Goal: Information Seeking & Learning: Learn about a topic

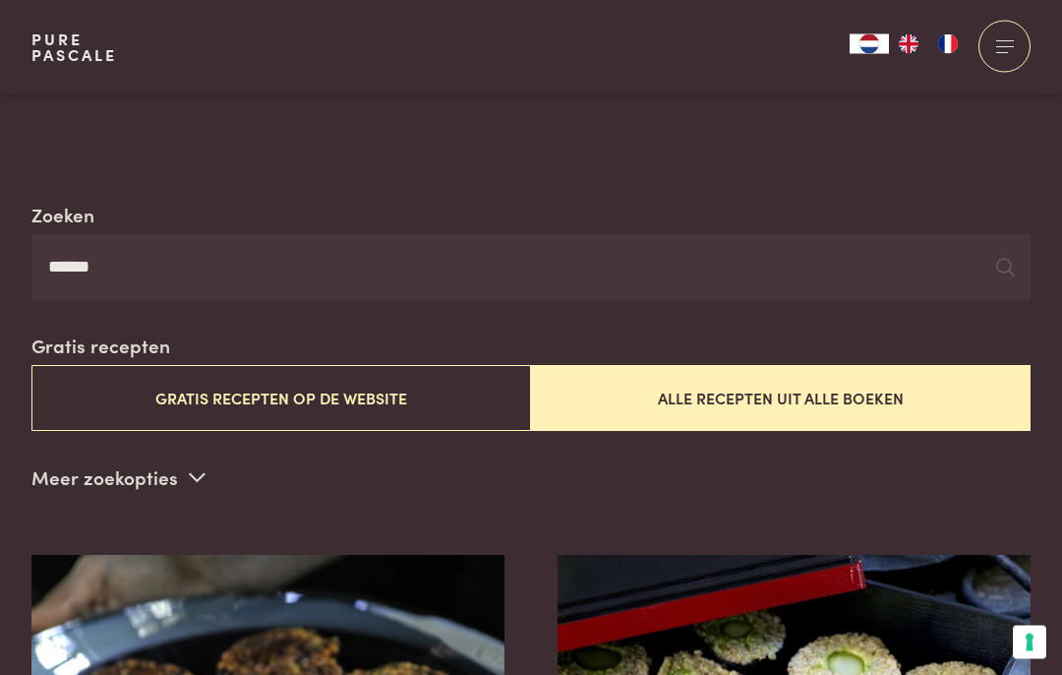
click at [145, 257] on input "******" at bounding box center [530, 268] width 999 height 67
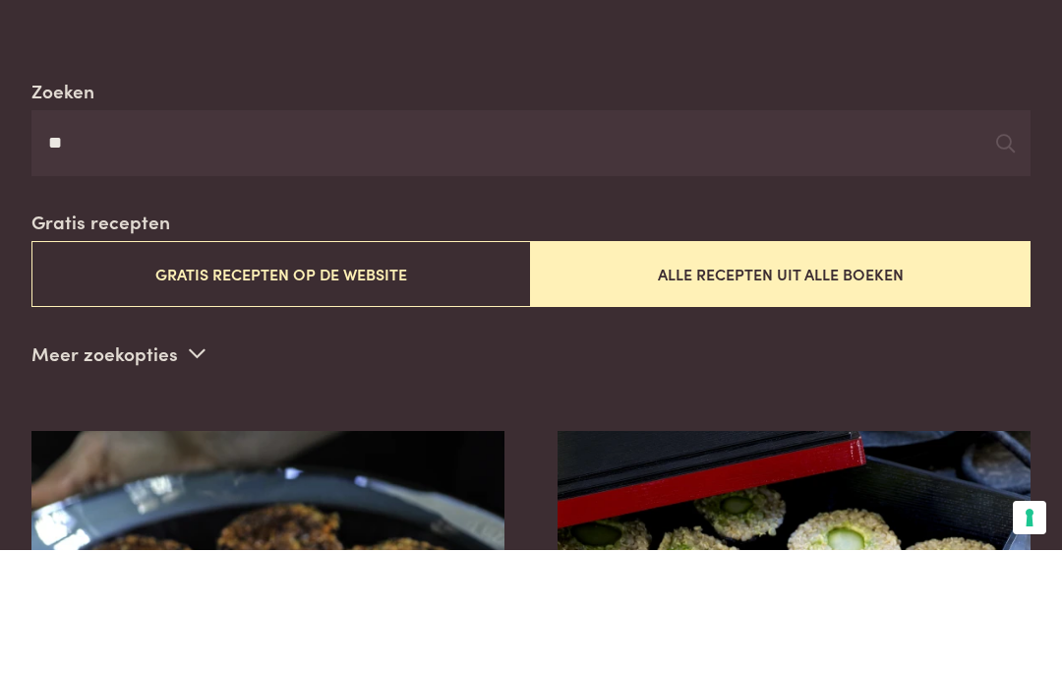
type input "*"
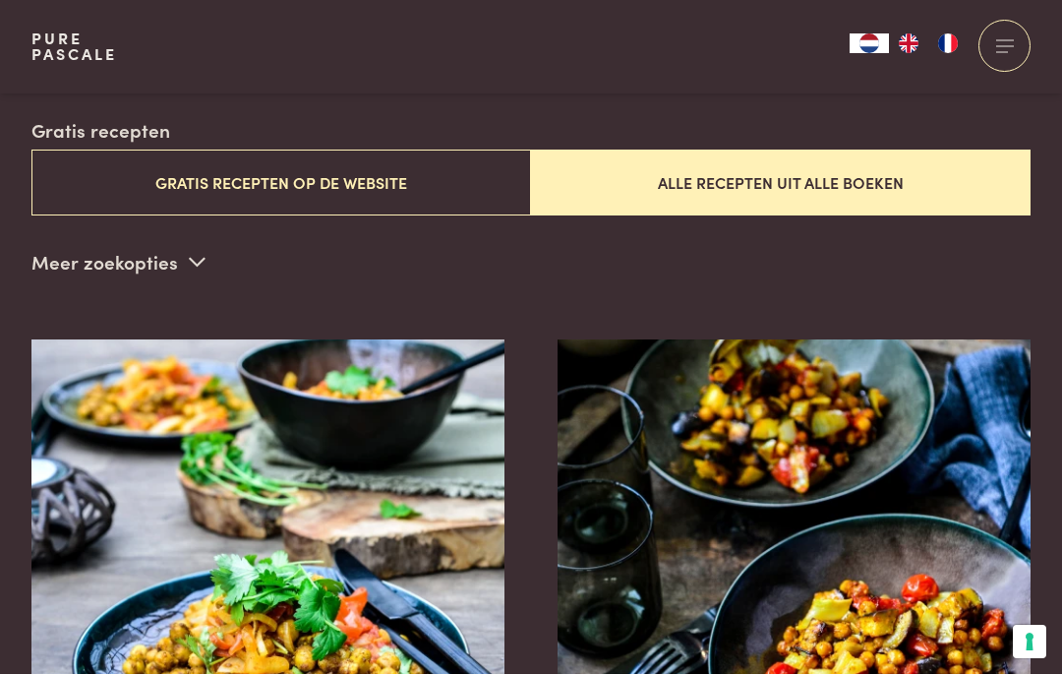
scroll to position [523, 0]
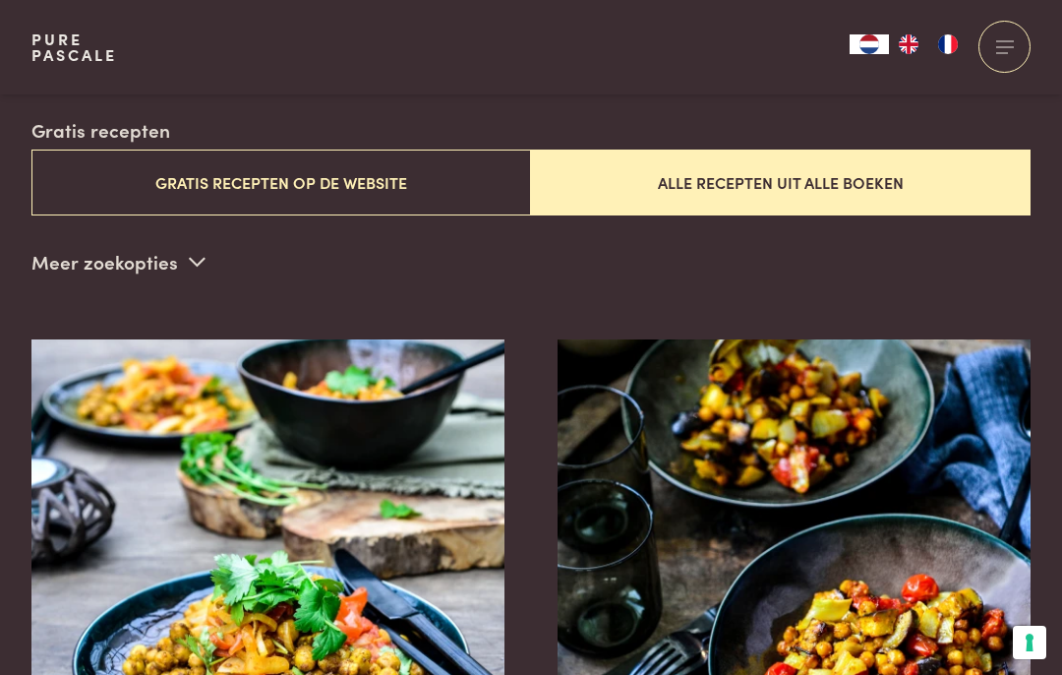
type input "**********"
click at [720, 189] on button "Alle recepten uit alle boeken" at bounding box center [781, 182] width 500 height 66
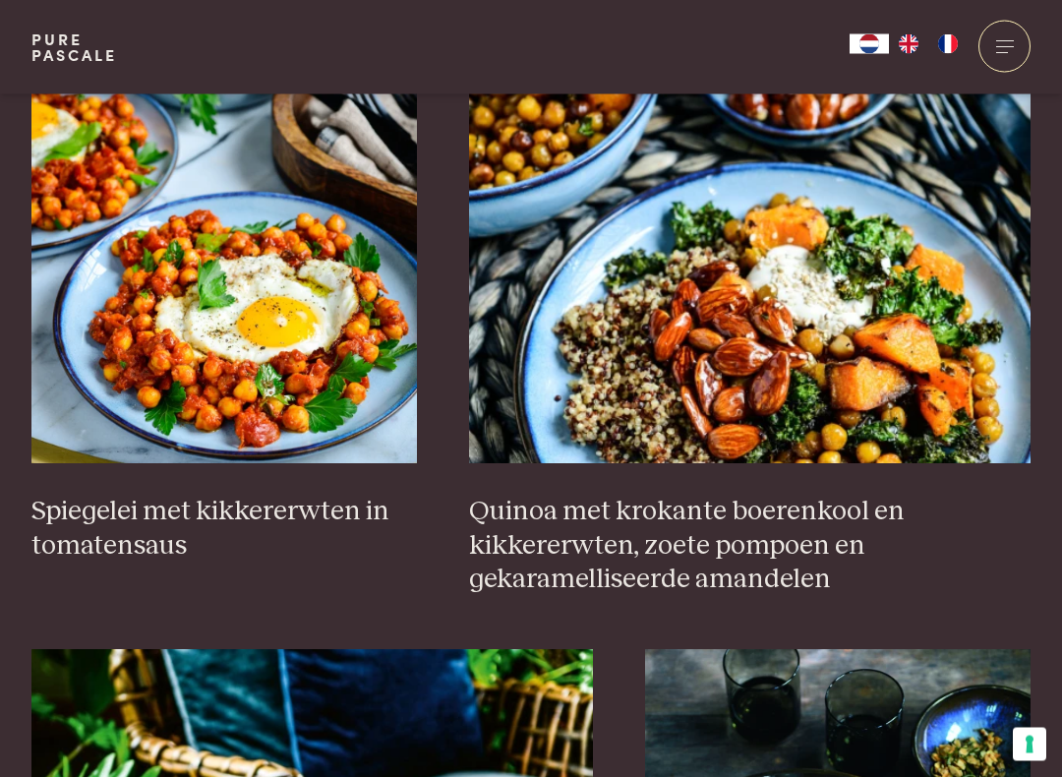
scroll to position [2939, 0]
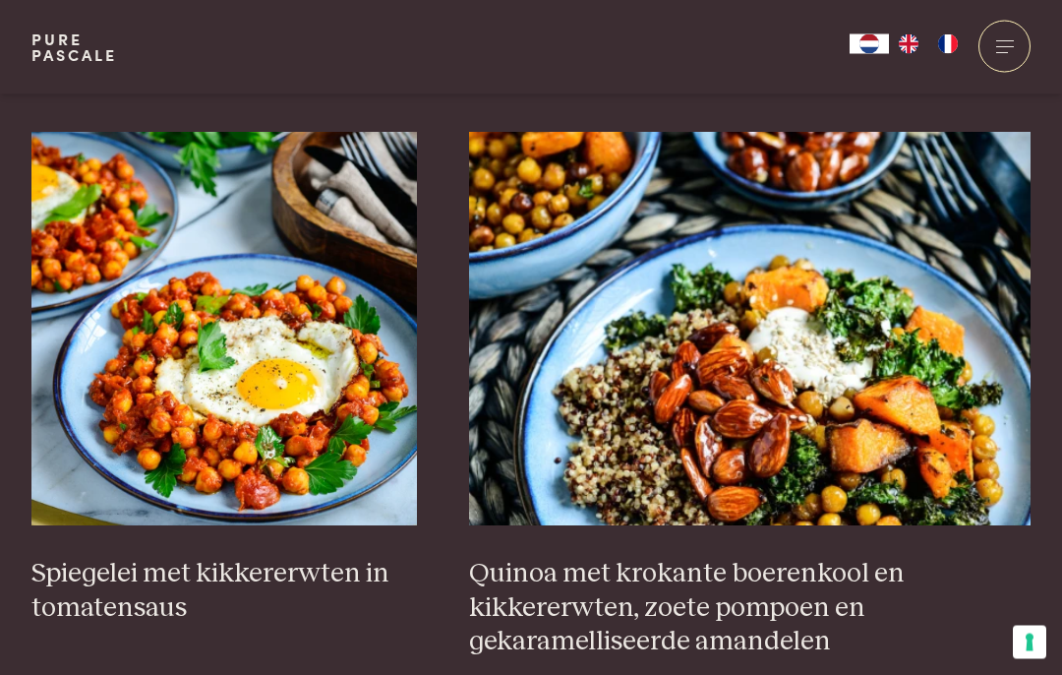
scroll to position [2870, 0]
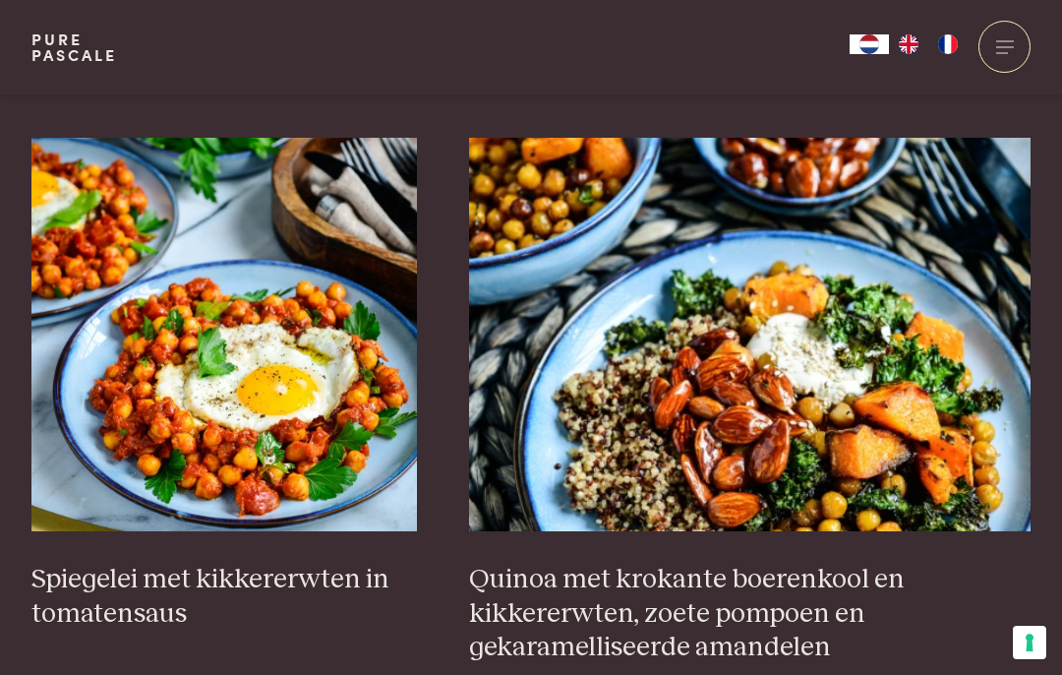
click at [313, 396] on img at bounding box center [224, 334] width 386 height 393
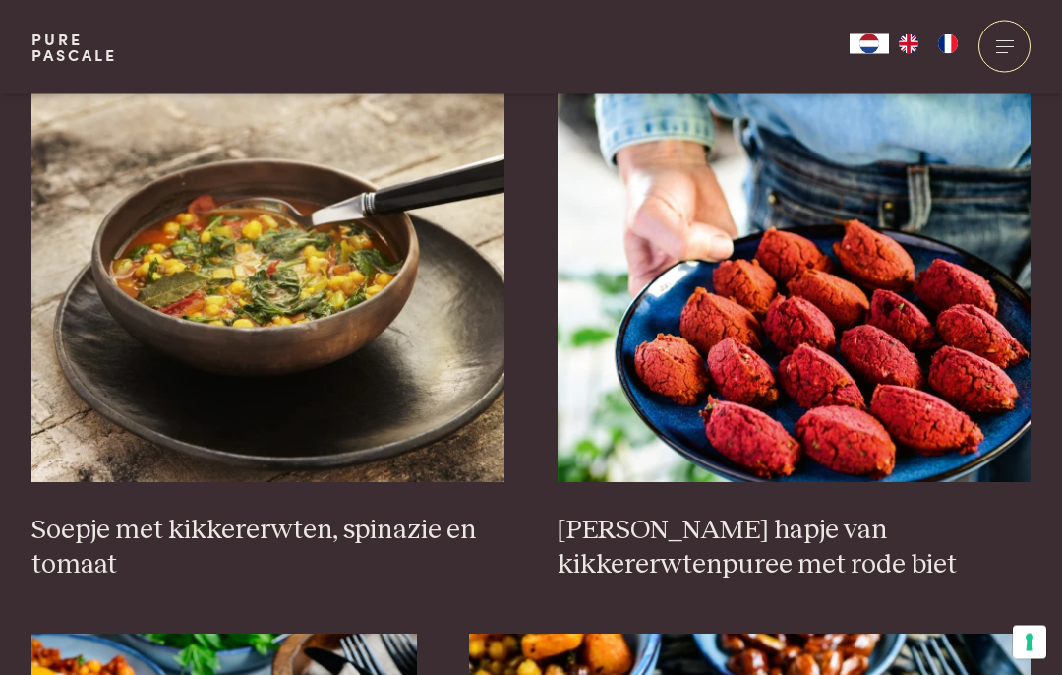
scroll to position [2374, 0]
click at [319, 336] on img at bounding box center [268, 285] width 474 height 393
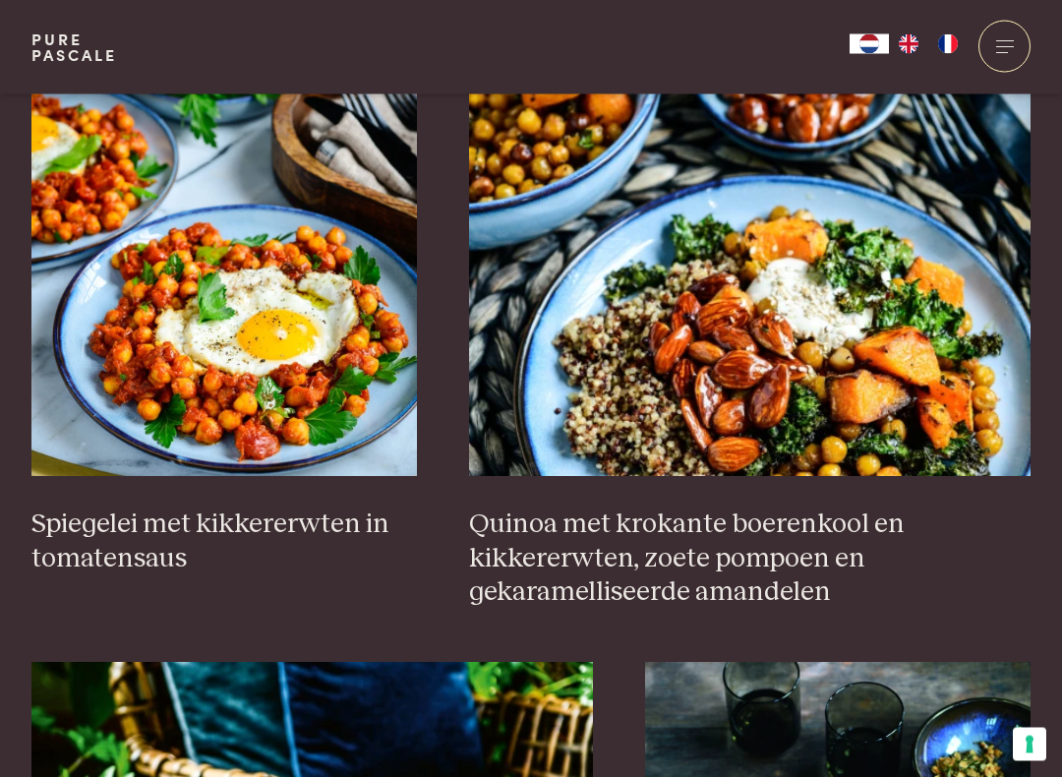
scroll to position [2949, 0]
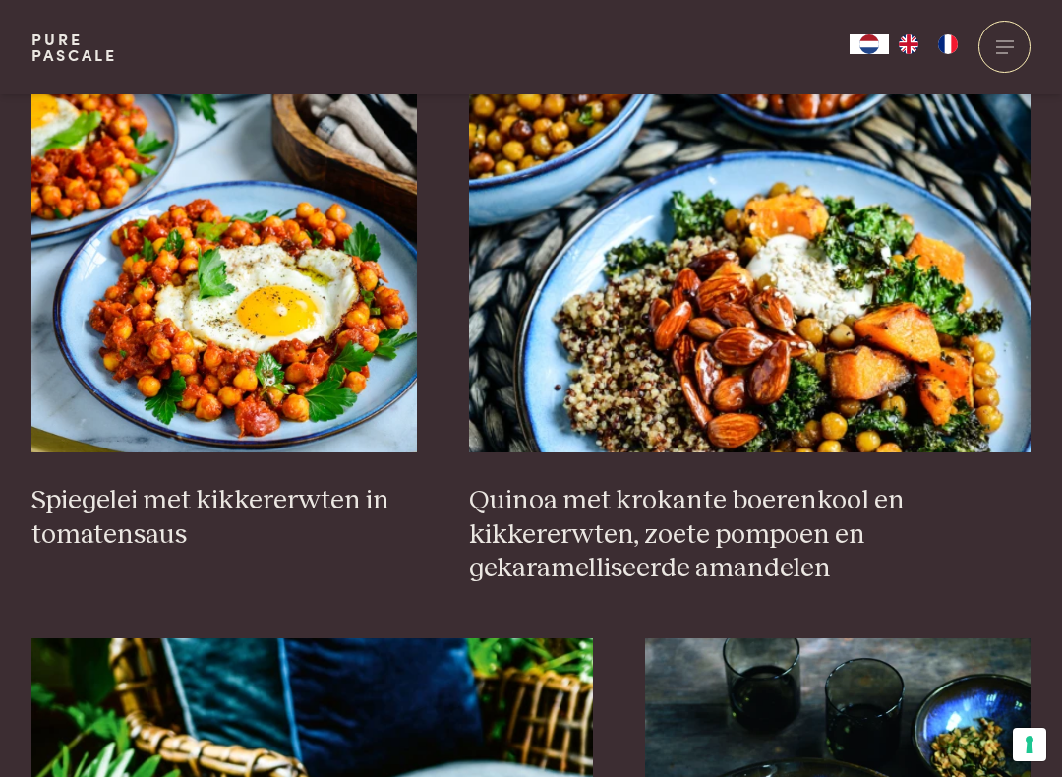
click at [311, 357] on img at bounding box center [224, 255] width 386 height 393
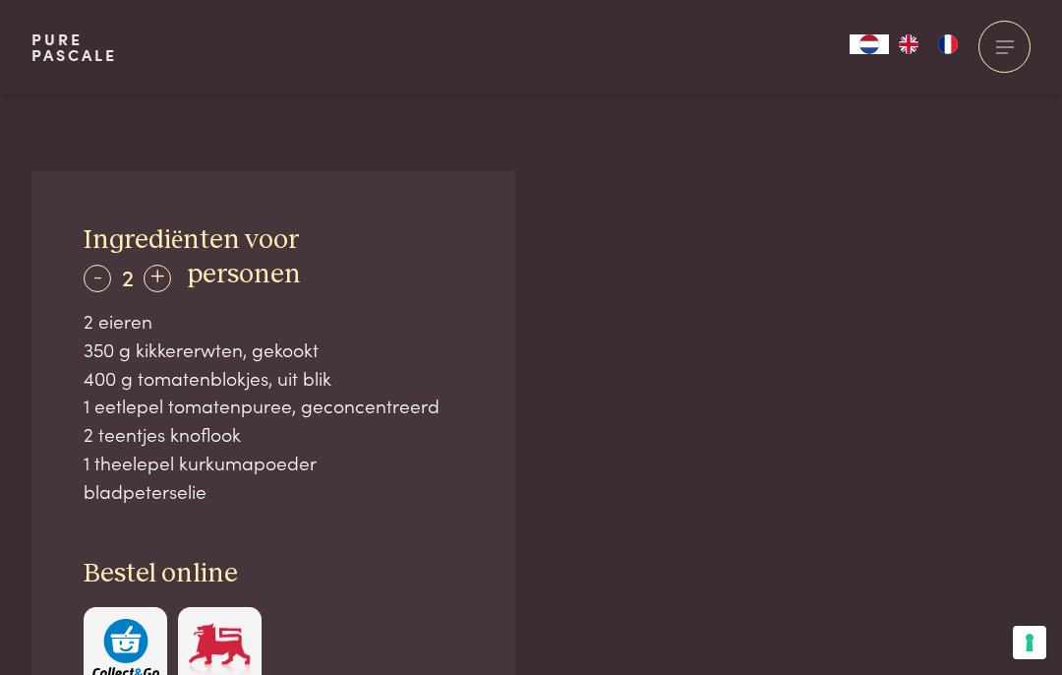
scroll to position [1138, 0]
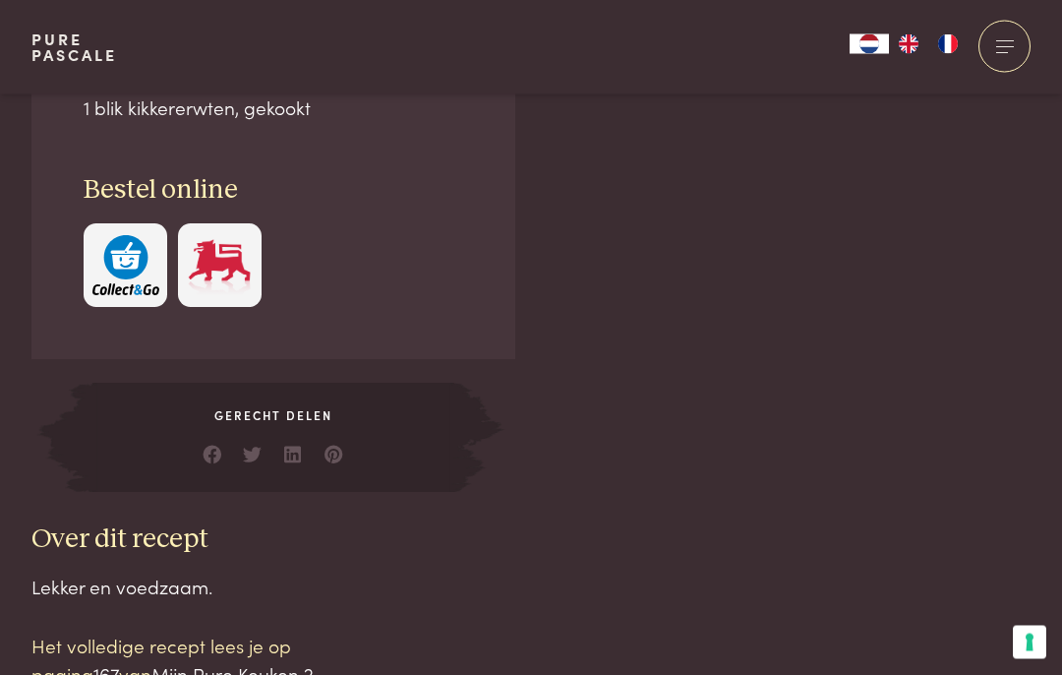
scroll to position [1523, 0]
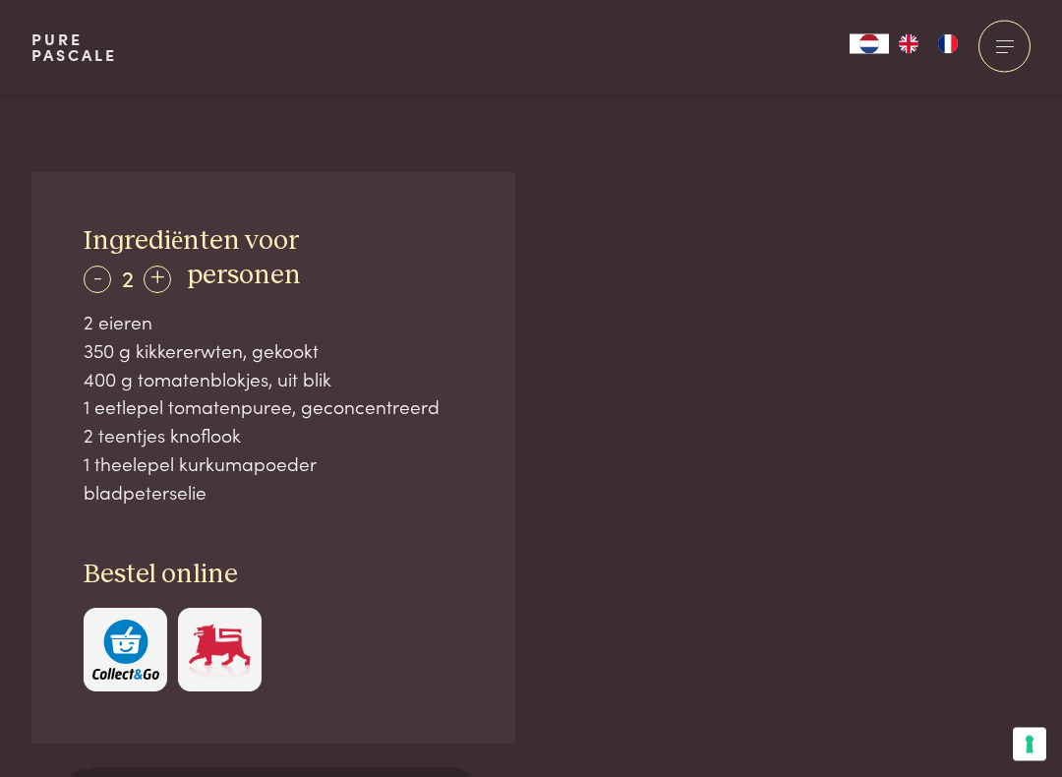
scroll to position [1145, 0]
